Goal: Information Seeking & Learning: Learn about a topic

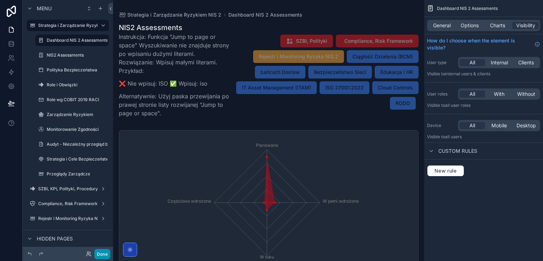
click at [100, 253] on button "Done" at bounding box center [102, 254] width 16 height 10
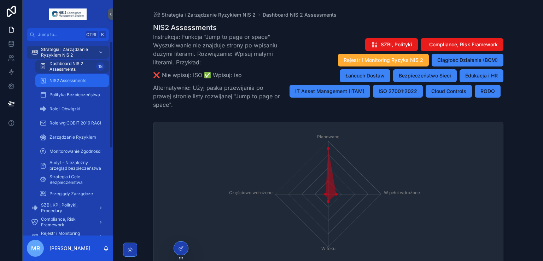
click at [52, 78] on span "NIS2 Assessments" at bounding box center [67, 81] width 37 height 6
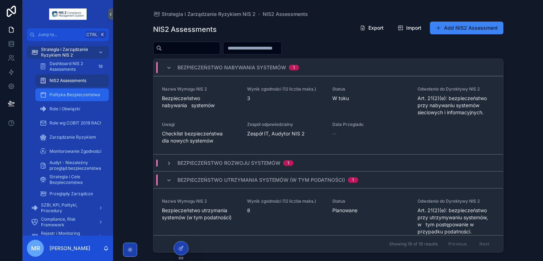
click at [70, 91] on div "Polityka Bezpieczeństwa" at bounding box center [72, 94] width 65 height 11
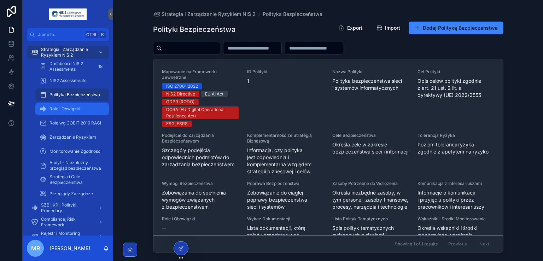
click at [62, 113] on div "Role i Obwiązki" at bounding box center [72, 108] width 65 height 11
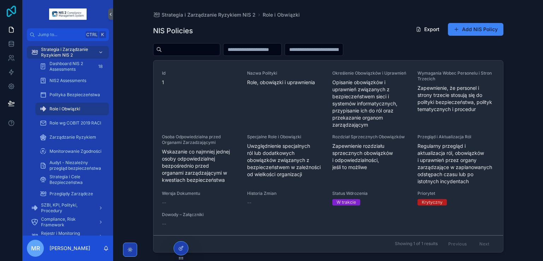
click at [10, 6] on icon at bounding box center [11, 11] width 14 height 11
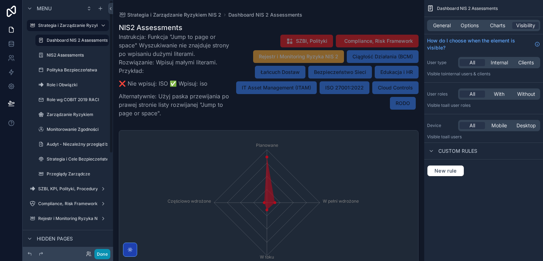
click at [106, 252] on button "Done" at bounding box center [102, 254] width 16 height 10
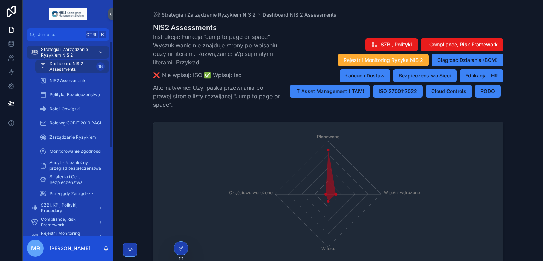
click at [54, 50] on span "Strategia i Zarządzanie Ryzykiem NIS 2" at bounding box center [67, 52] width 52 height 11
click at [62, 68] on span "Dashboard NIS 2 Assessments" at bounding box center [71, 66] width 44 height 11
click at [65, 79] on span "NIS2 Assessments" at bounding box center [67, 81] width 37 height 6
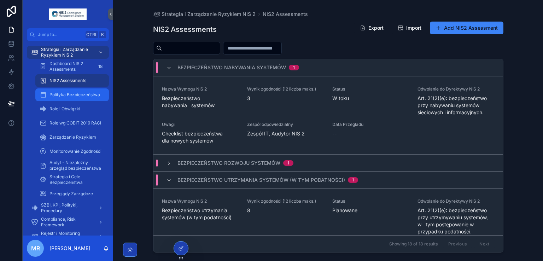
click at [71, 94] on span "Polityka Bezpieczeństwa" at bounding box center [74, 95] width 51 height 6
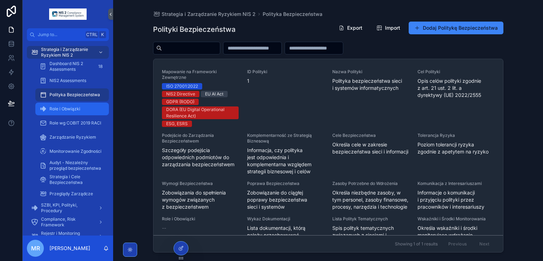
click at [70, 106] on span "Role i Obwiązki" at bounding box center [64, 109] width 31 height 6
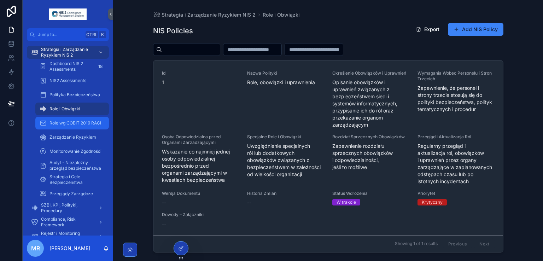
click at [72, 123] on span "Role wg COBIT 2019 RACI" at bounding box center [75, 123] width 52 height 6
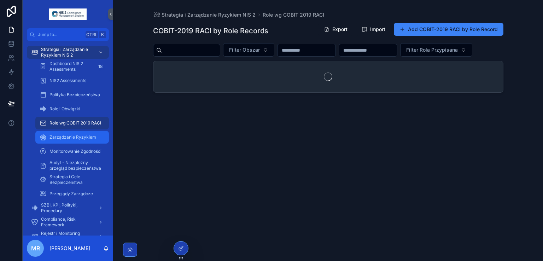
click at [71, 136] on span "Zarządzanie Ryzykiem" at bounding box center [72, 137] width 47 height 6
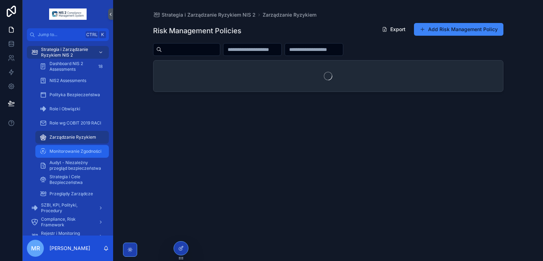
click at [75, 152] on span "Monitorowanie Zgodności" at bounding box center [75, 151] width 52 height 6
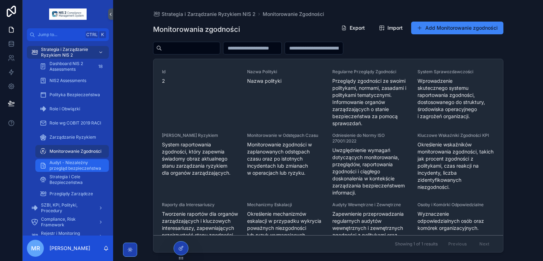
click at [75, 164] on span "Audyt - Niezależny przegląd bezpieczeństwa" at bounding box center [75, 165] width 52 height 11
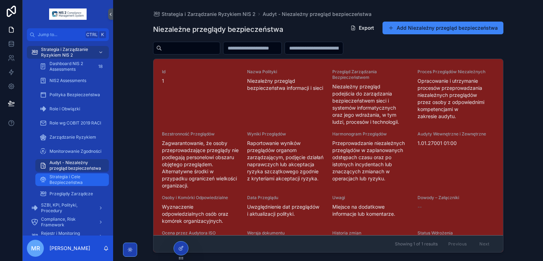
click at [69, 180] on span "Strategia i Cele Bezpieczeństwa" at bounding box center [75, 179] width 52 height 11
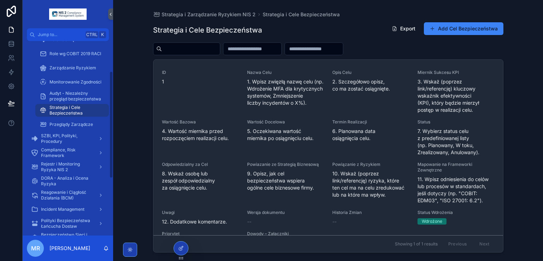
scroll to position [71, 0]
click at [61, 122] on span "Przeglądy Zarządcze" at bounding box center [70, 123] width 43 height 6
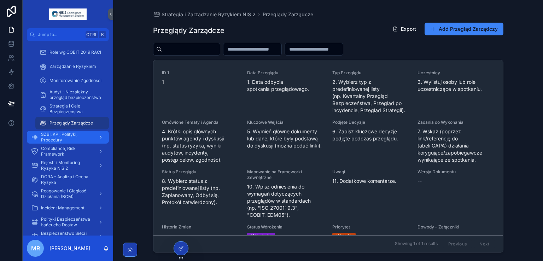
click at [59, 134] on span "SZBI, KPI, Polityki, Procedury" at bounding box center [67, 136] width 52 height 11
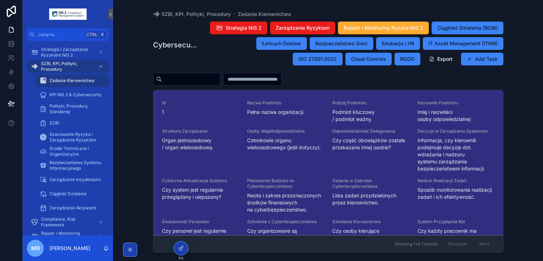
click at [76, 82] on span "Zadania Kierownictwa" at bounding box center [71, 81] width 45 height 6
click at [73, 94] on span "KPI NIS 2 & Cybersecurity" at bounding box center [75, 95] width 52 height 6
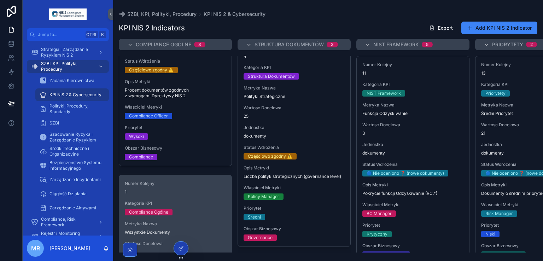
scroll to position [470, 0]
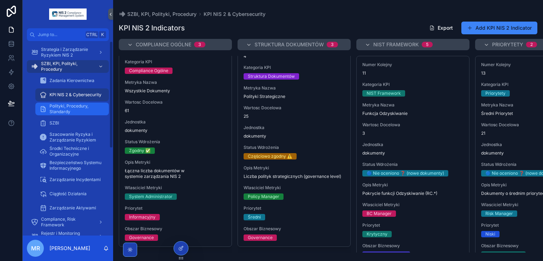
click at [81, 104] on span "Polityki, Procedury, Standardy" at bounding box center [75, 108] width 52 height 11
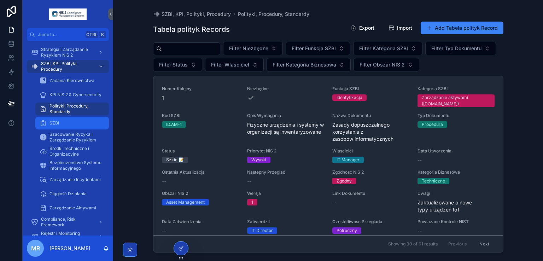
click at [59, 120] on div "SZBI" at bounding box center [72, 122] width 65 height 11
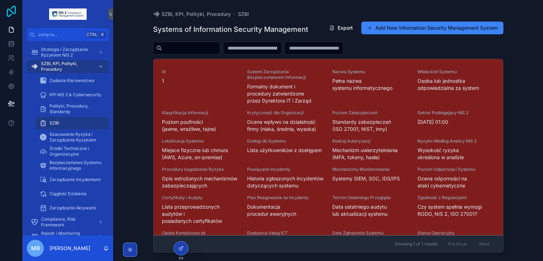
click at [12, 11] on icon at bounding box center [11, 11] width 9 height 11
